Goal: Use online tool/utility: Utilize a website feature to perform a specific function

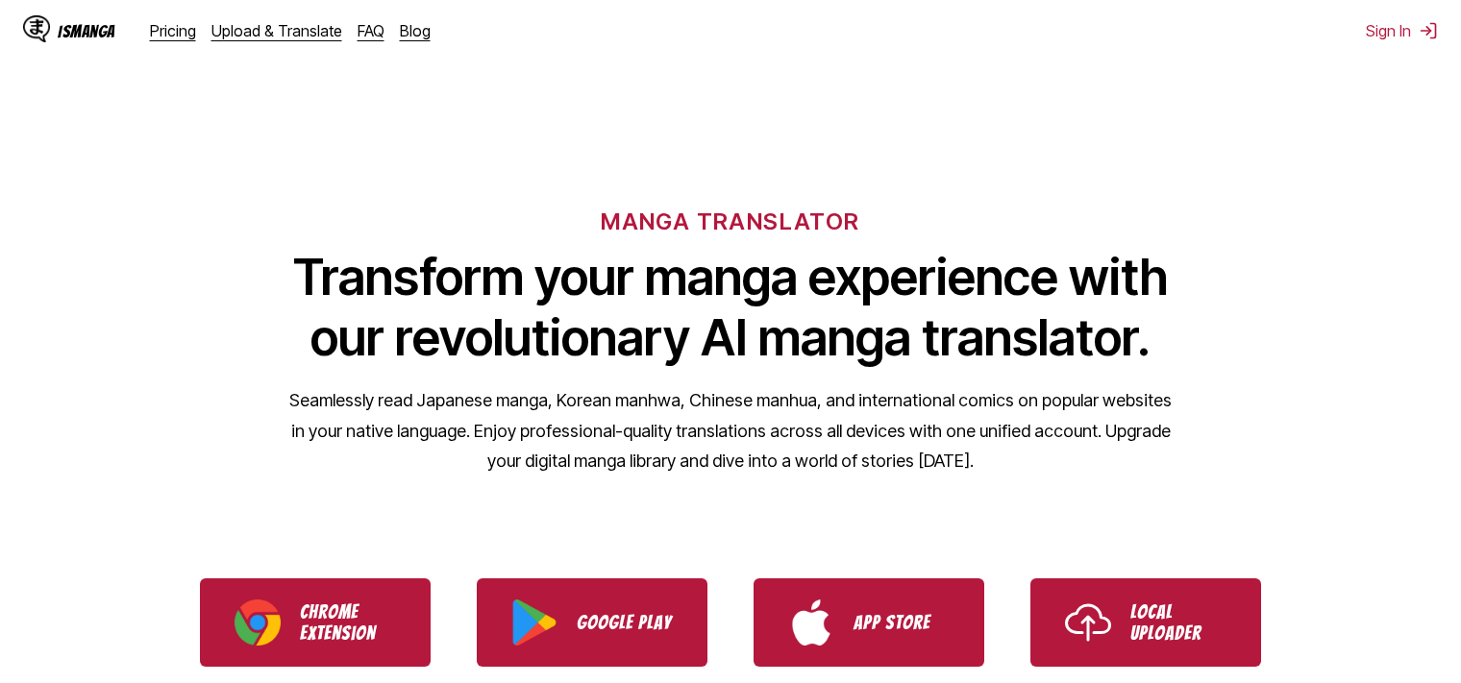
scroll to position [192, 0]
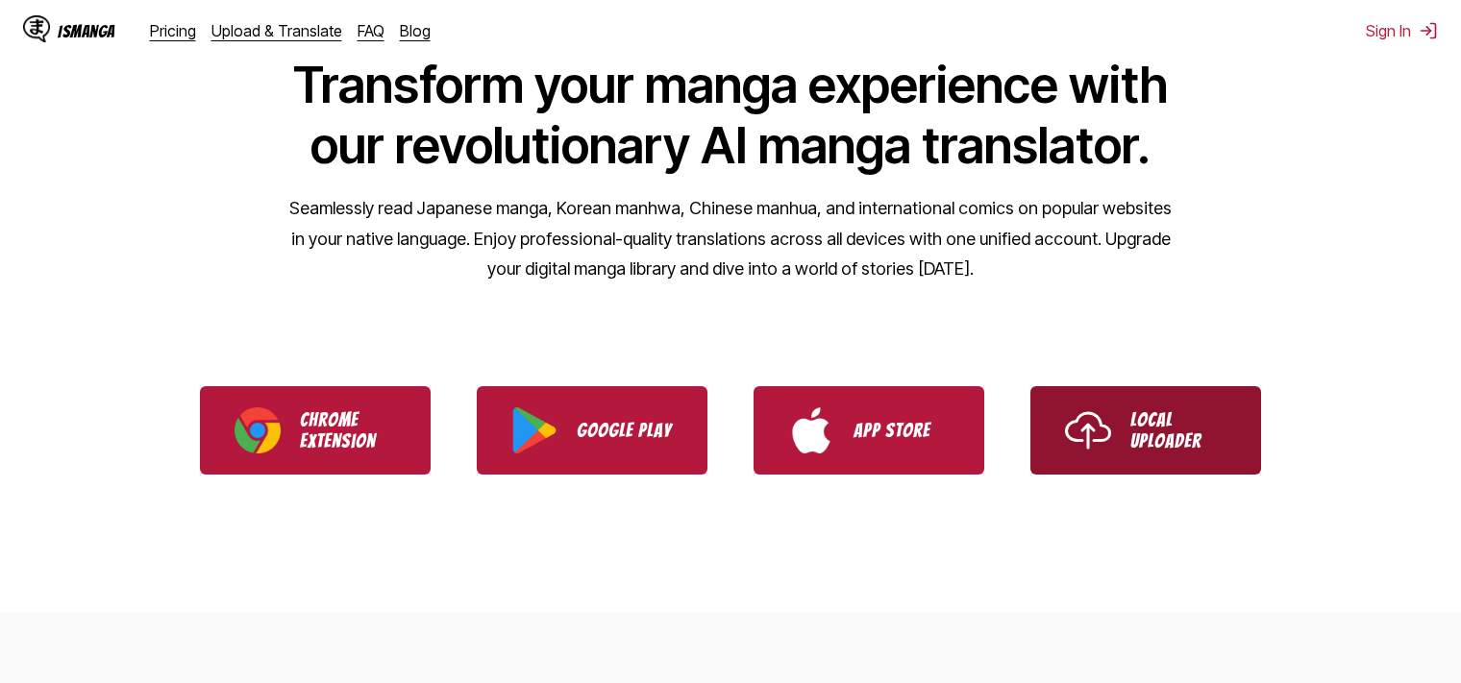
click at [1146, 421] on p "Local Uploader" at bounding box center [1178, 430] width 96 height 42
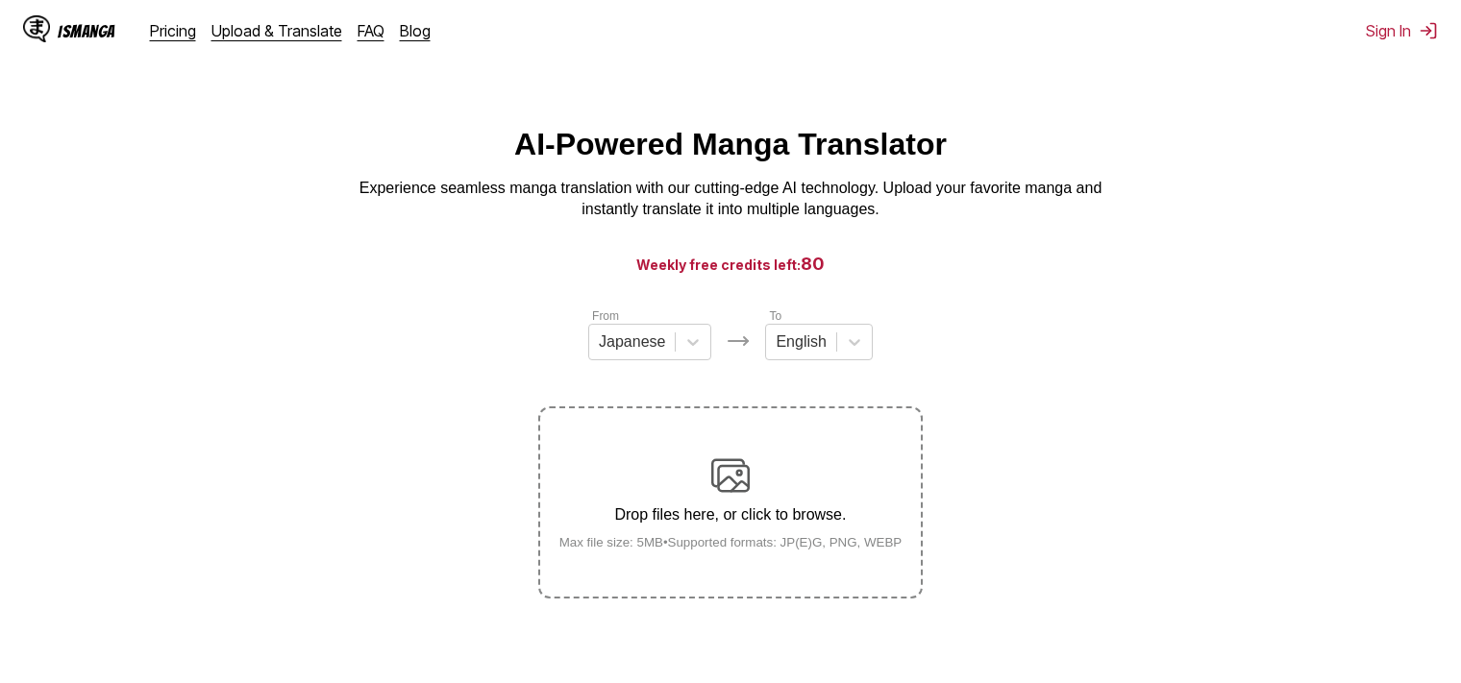
click at [745, 483] on img at bounding box center [730, 475] width 38 height 38
click at [0, 0] on input "Drop files here, or click to browse. Max file size: 5MB • Supported formats: JP…" at bounding box center [0, 0] width 0 height 0
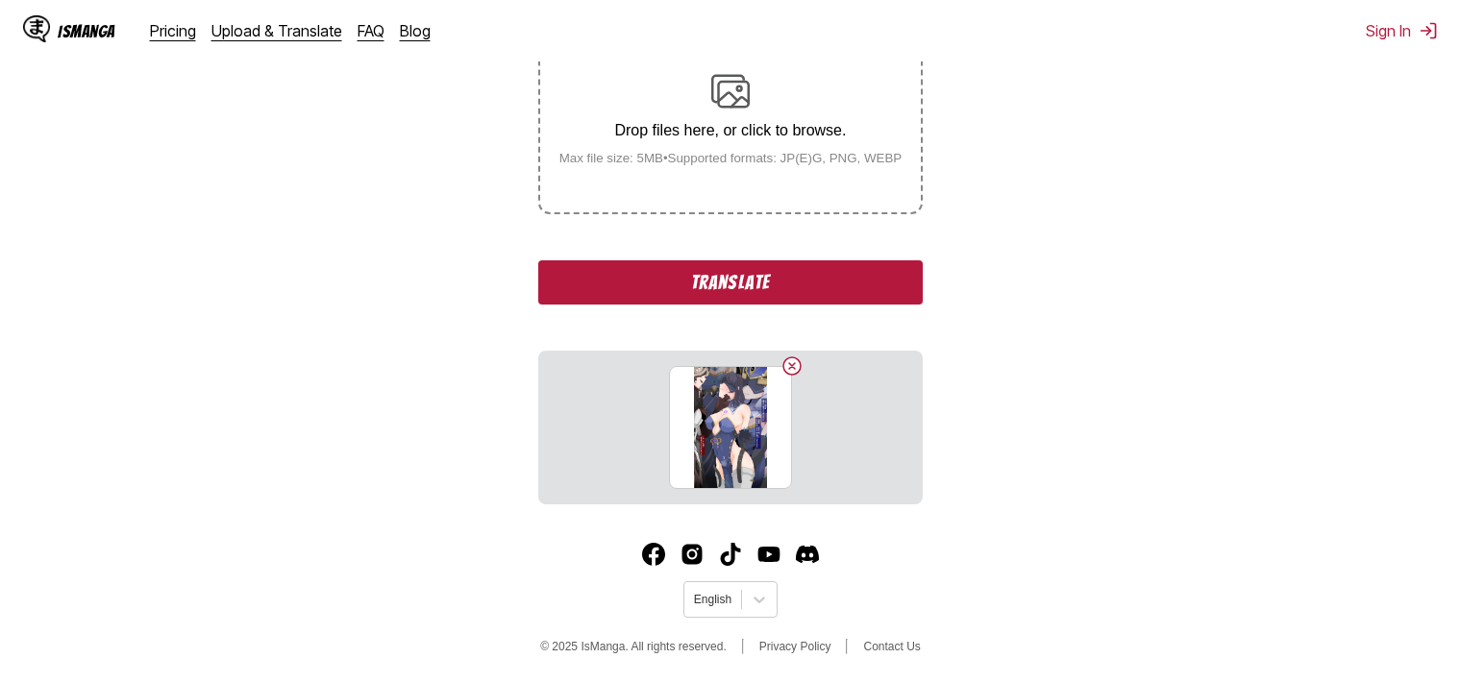
click at [831, 283] on button "Translate" at bounding box center [730, 282] width 384 height 44
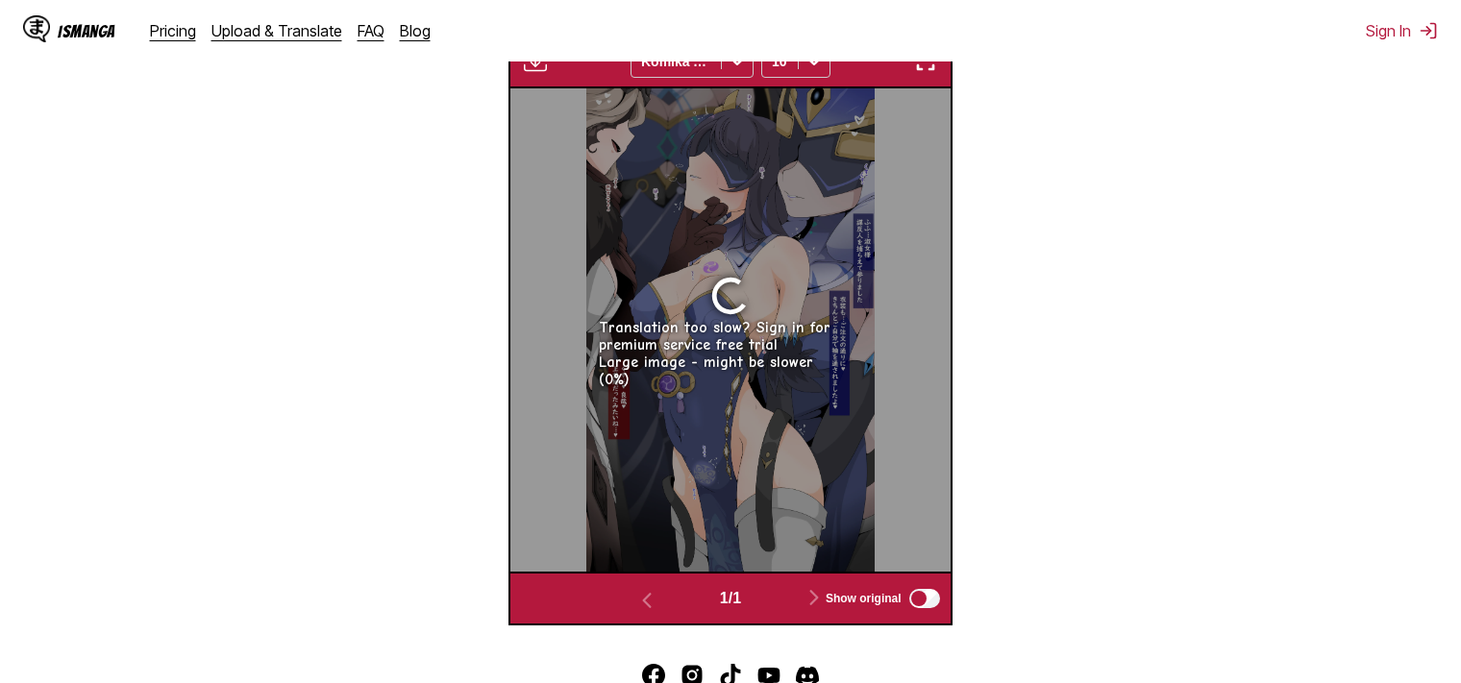
scroll to position [582, 0]
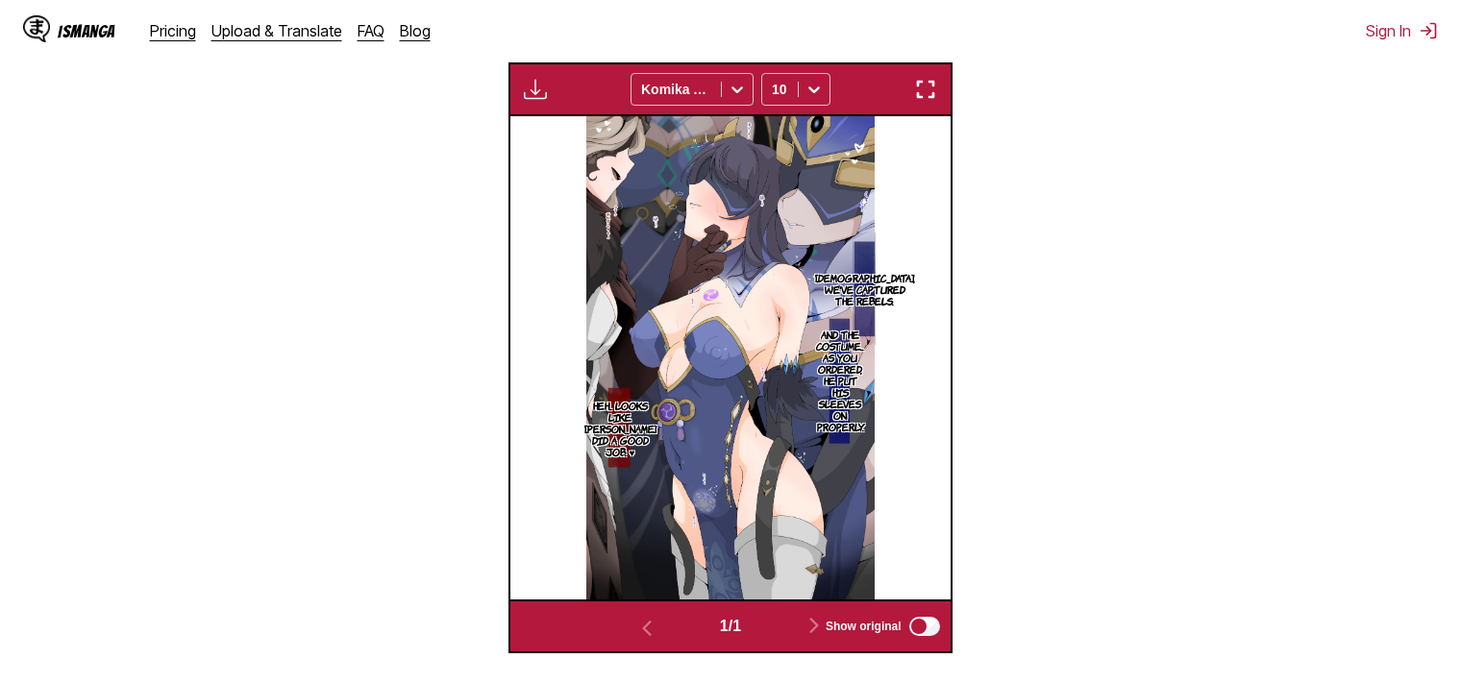
click at [537, 86] on img "button" at bounding box center [535, 89] width 23 height 23
click at [522, 79] on button "button" at bounding box center [535, 89] width 35 height 25
